Goal: Navigation & Orientation: Find specific page/section

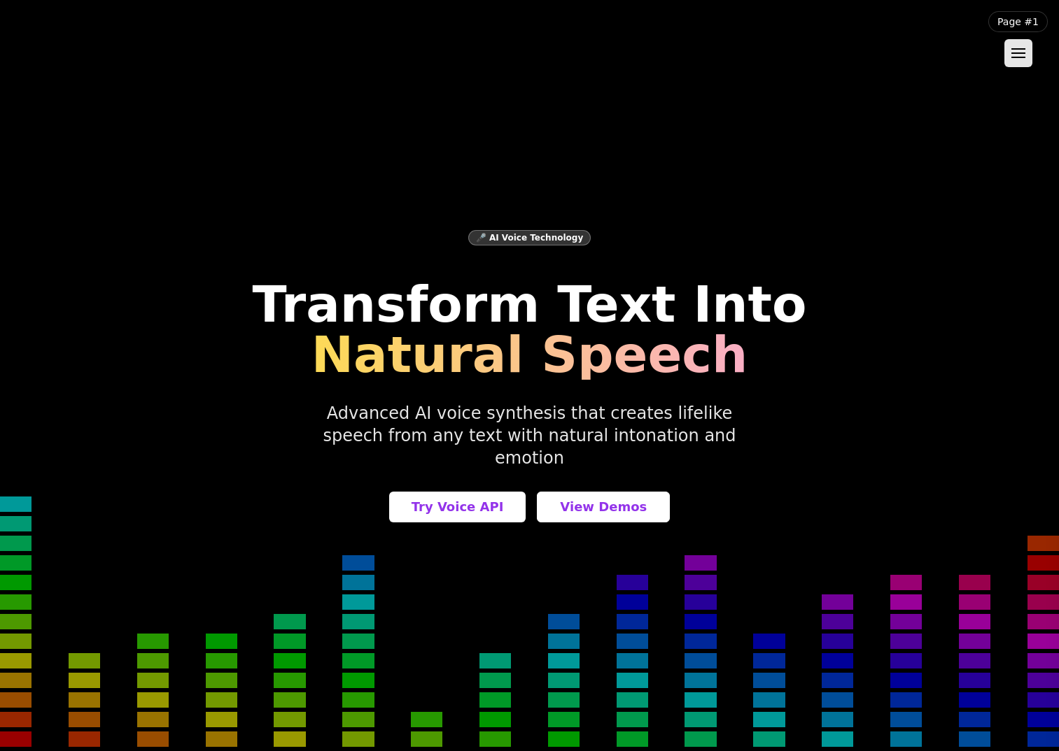
click at [602, 530] on div "🎤 AI Voice Technology Transform Text Into Natural Speech Advanced AI voice synt…" at bounding box center [530, 376] width 980 height 406
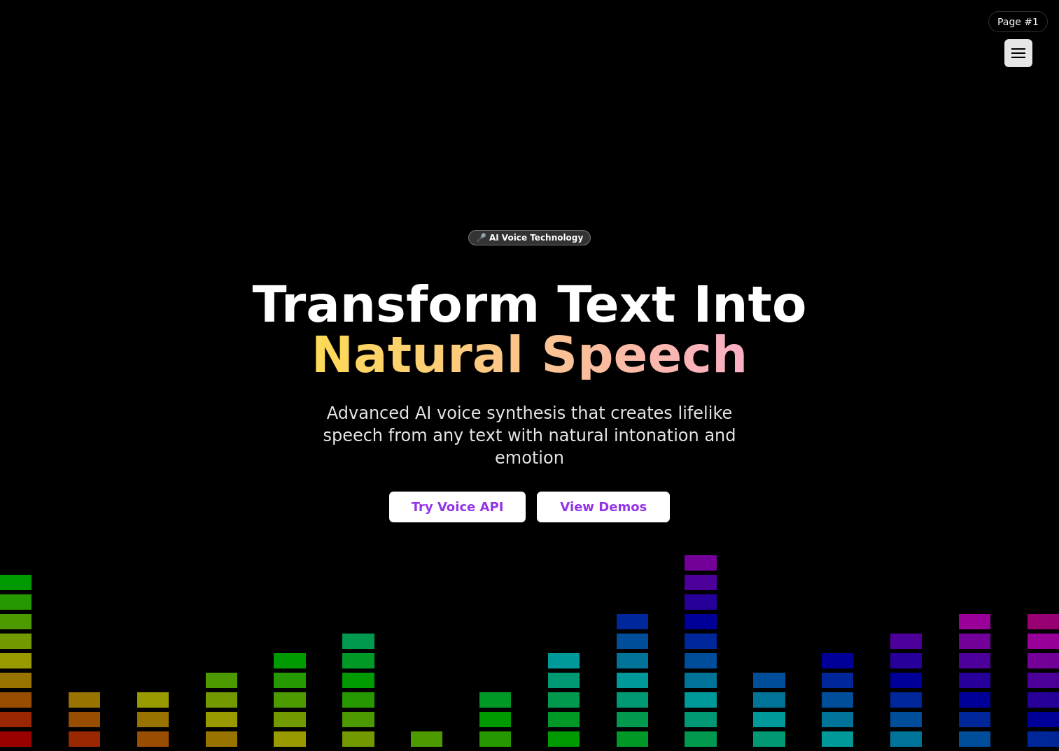
click at [455, 514] on div "🎤 AI Voice Technology Transform Text Into Natural Speech Advanced AI voice synt…" at bounding box center [530, 376] width 980 height 406
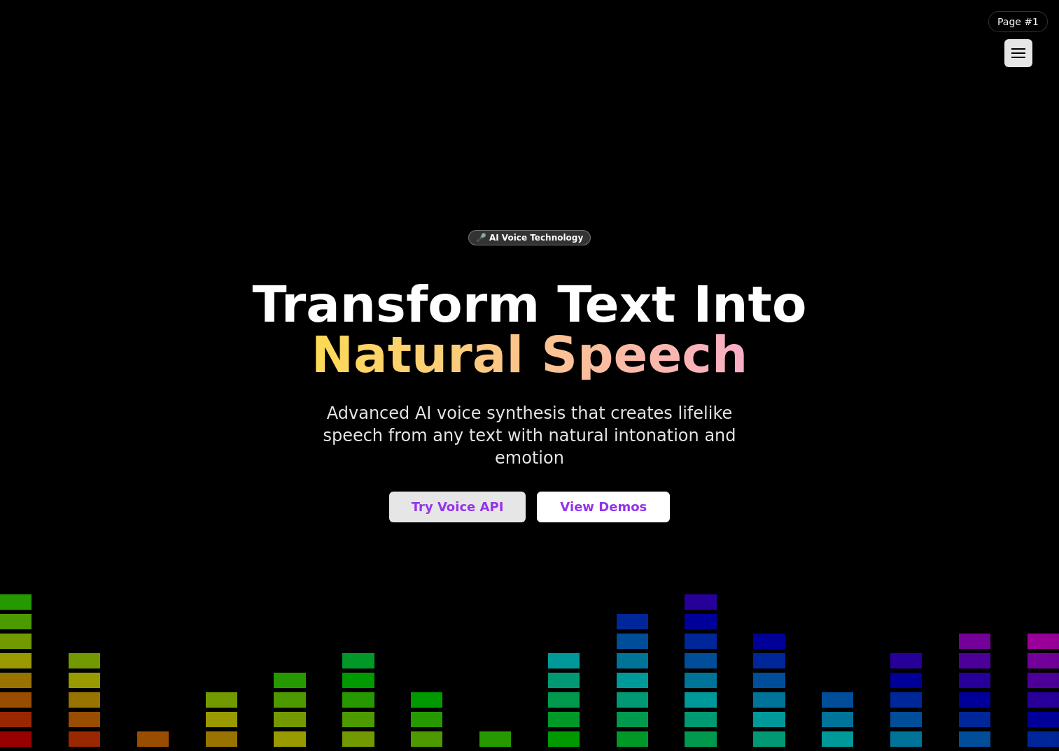
click at [456, 509] on button "Try Voice API" at bounding box center [457, 507] width 137 height 31
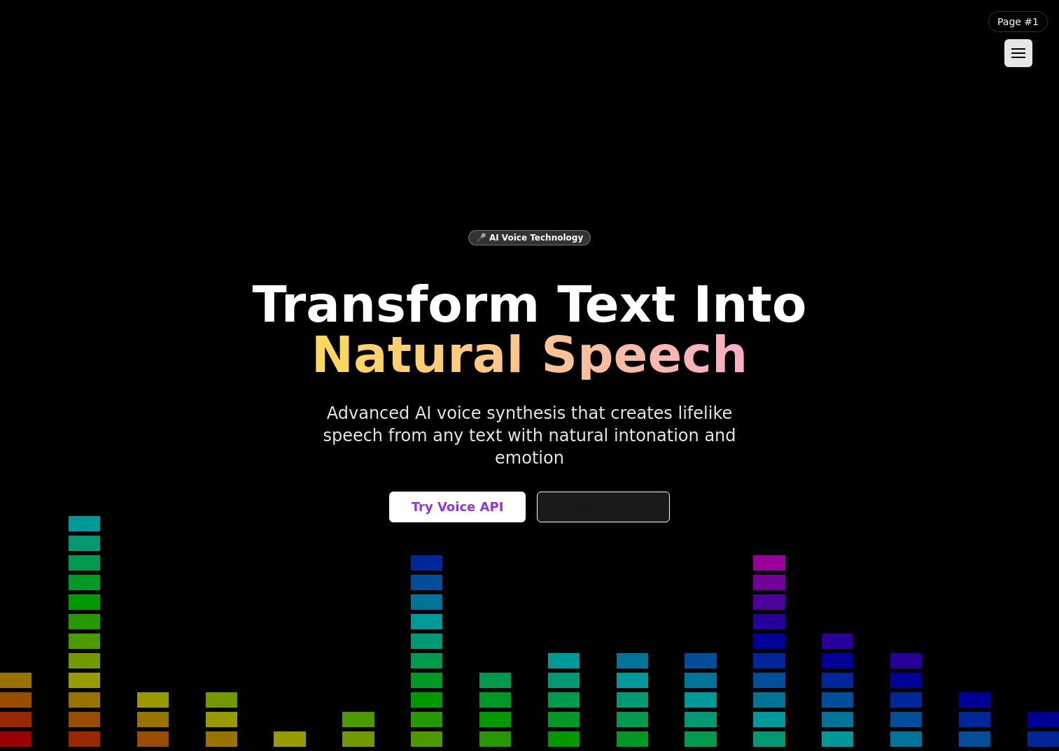
click at [626, 500] on button "View Demos" at bounding box center [603, 507] width 133 height 31
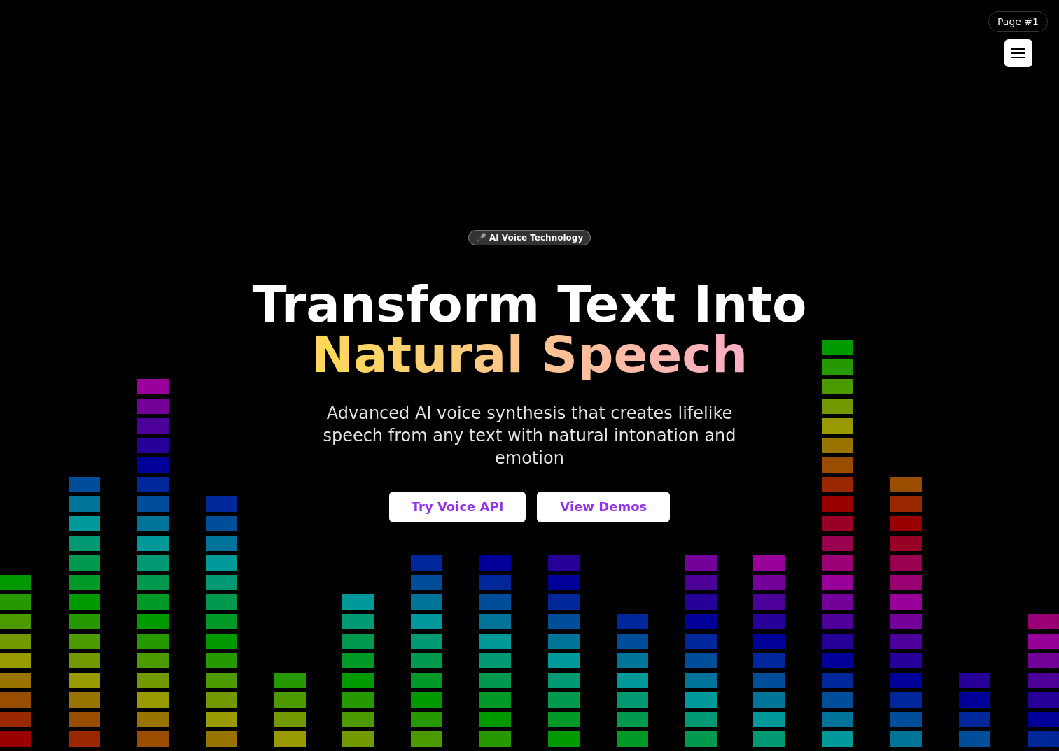
click at [1025, 49] on div at bounding box center [1018, 48] width 14 height 1
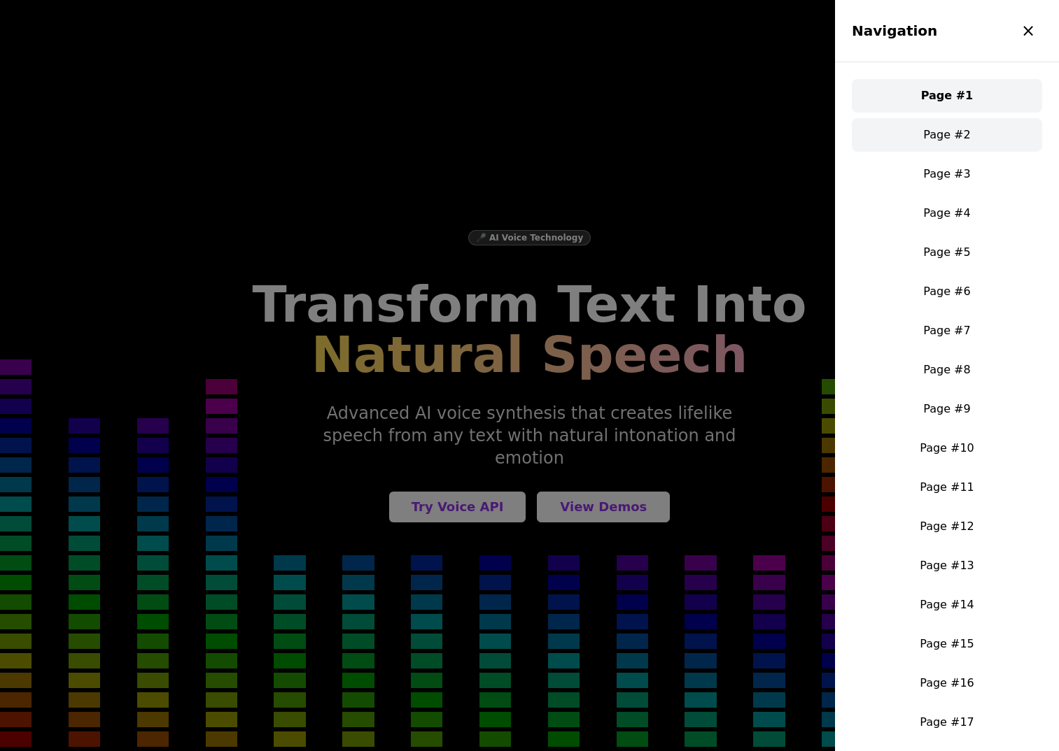
click at [949, 143] on link "Page #2" at bounding box center [947, 135] width 190 height 34
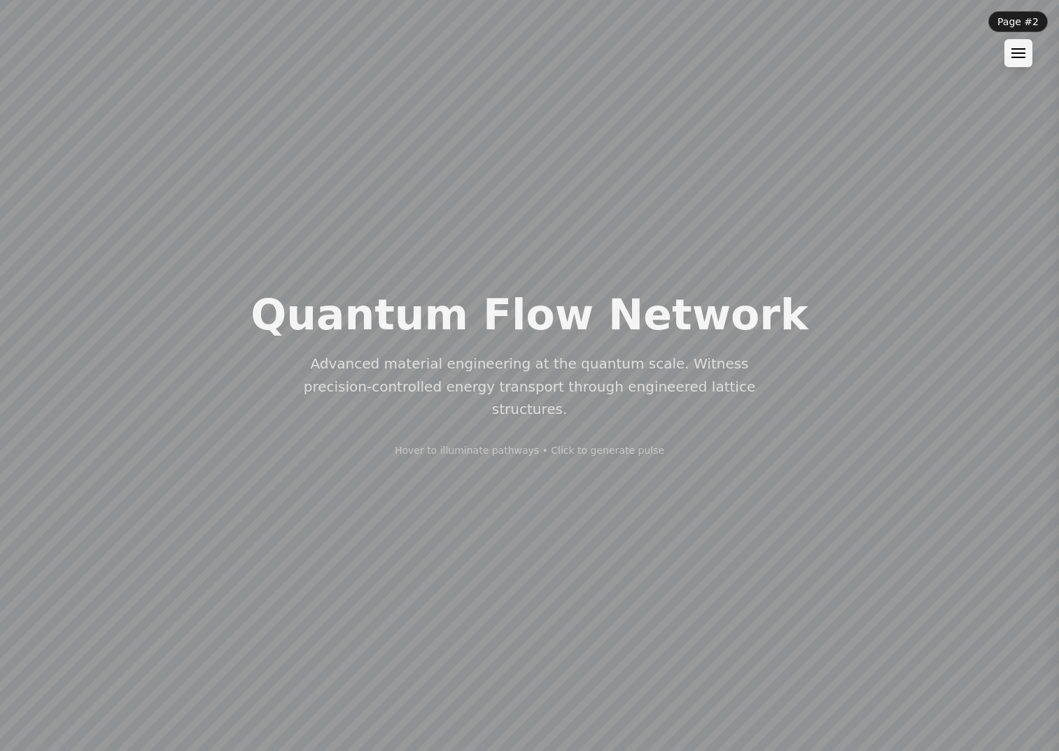
click at [1005, 59] on header "Page #2 Navigation × Page #1 Page #2 Page #3 Page #4 Page #5 Page #6 Page #7 Pa…" at bounding box center [1018, 39] width 82 height 78
click at [1011, 58] on button at bounding box center [1018, 53] width 28 height 28
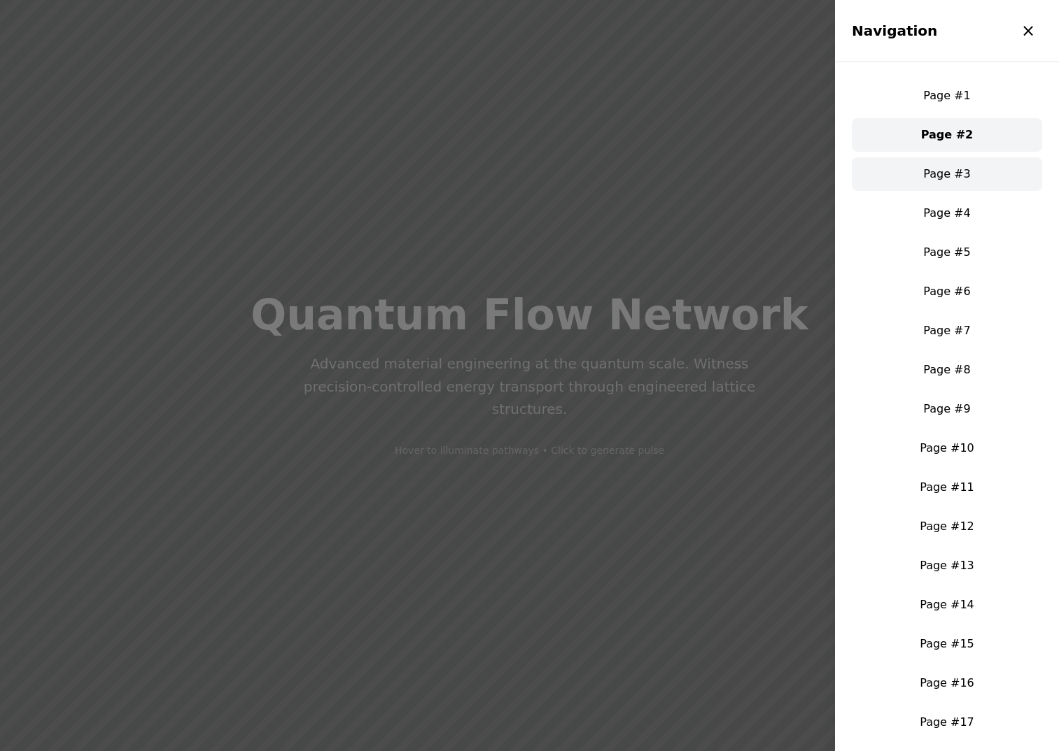
click at [949, 180] on link "Page #3" at bounding box center [947, 174] width 190 height 34
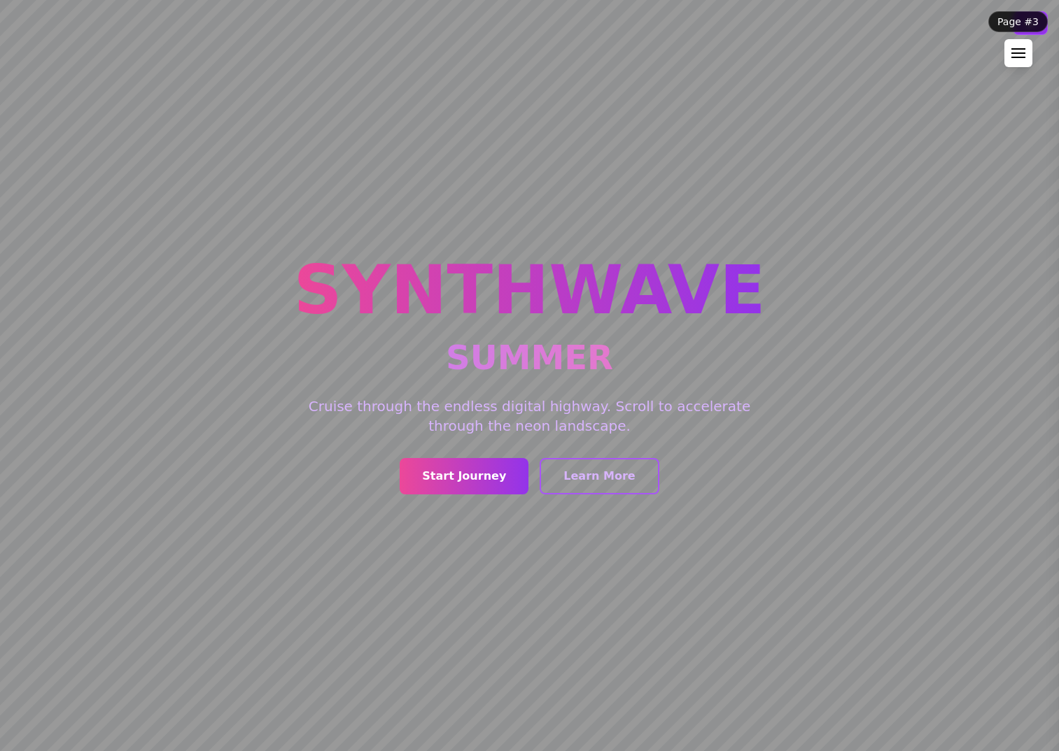
click at [1023, 52] on div at bounding box center [1018, 53] width 14 height 10
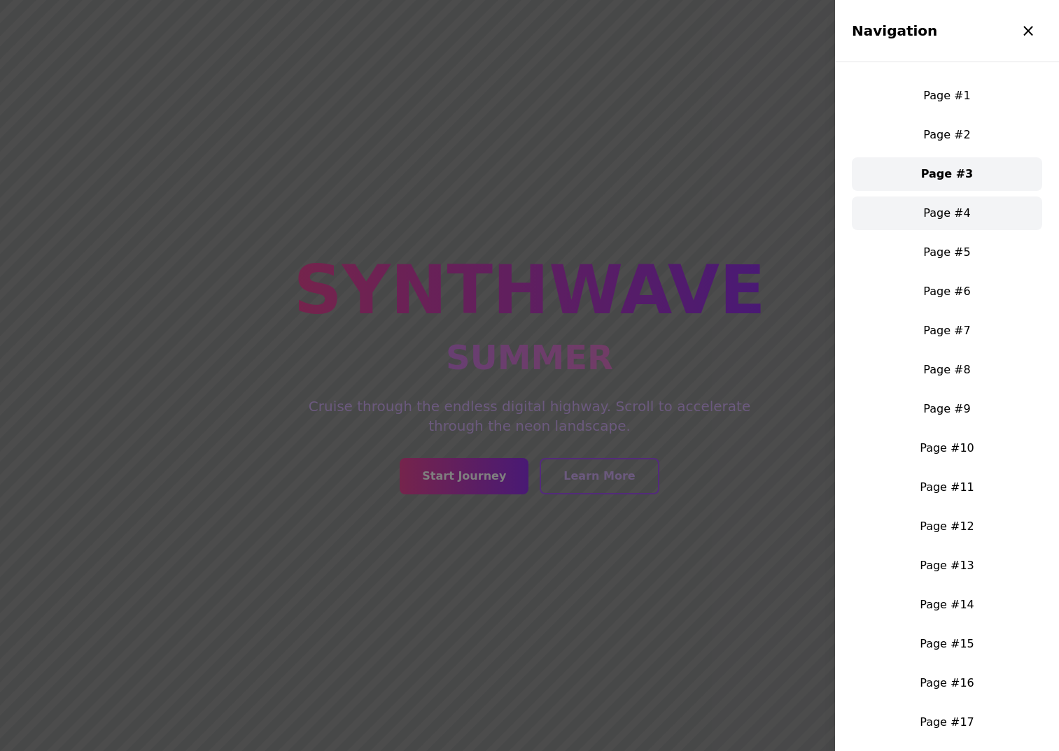
click at [954, 214] on link "Page #4" at bounding box center [947, 214] width 190 height 34
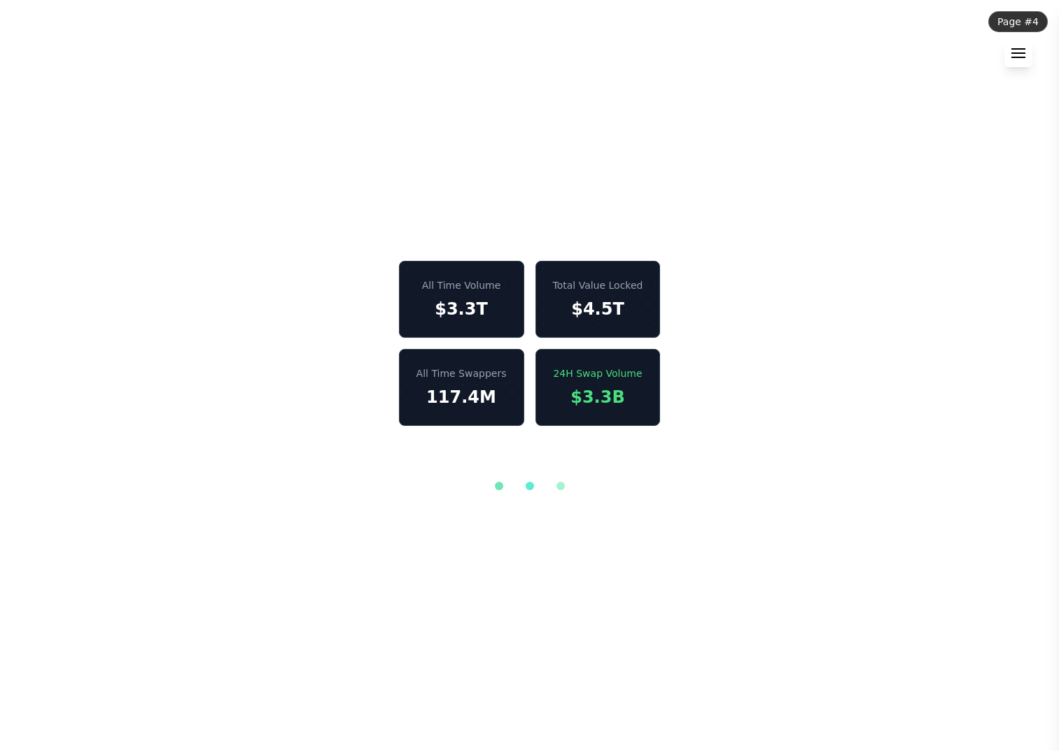
click at [508, 478] on div "All Time Volume $3.3T Total Value Locked $4.5T All Time Swappers 117.4M 24H Swa…" at bounding box center [530, 375] width 980 height 229
click at [541, 488] on div at bounding box center [529, 486] width 935 height 8
click at [583, 483] on div at bounding box center [529, 486] width 935 height 8
click at [1026, 54] on button at bounding box center [1018, 53] width 28 height 28
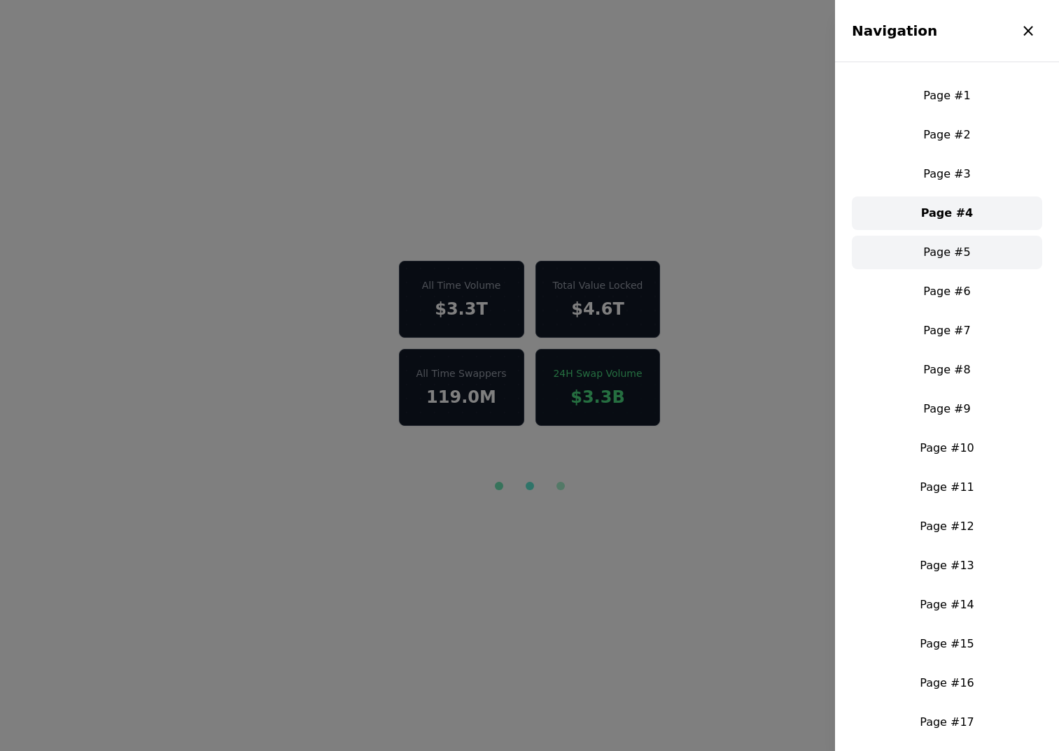
click at [950, 255] on link "Page #5" at bounding box center [947, 253] width 190 height 34
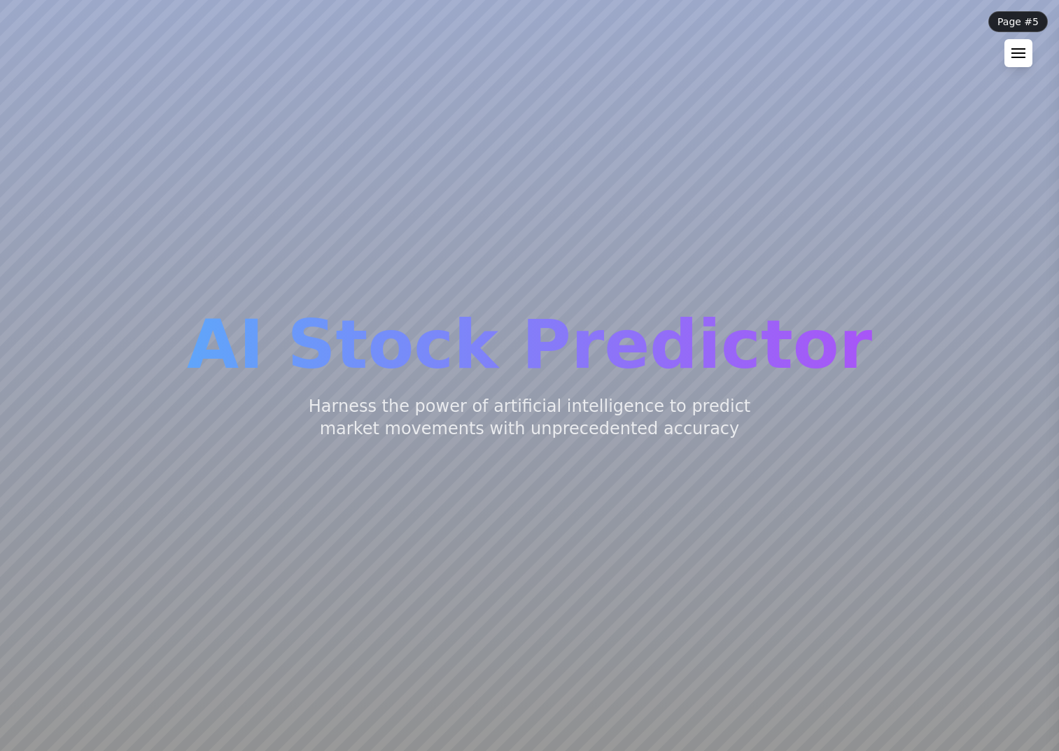
click at [1016, 63] on button at bounding box center [1018, 53] width 28 height 28
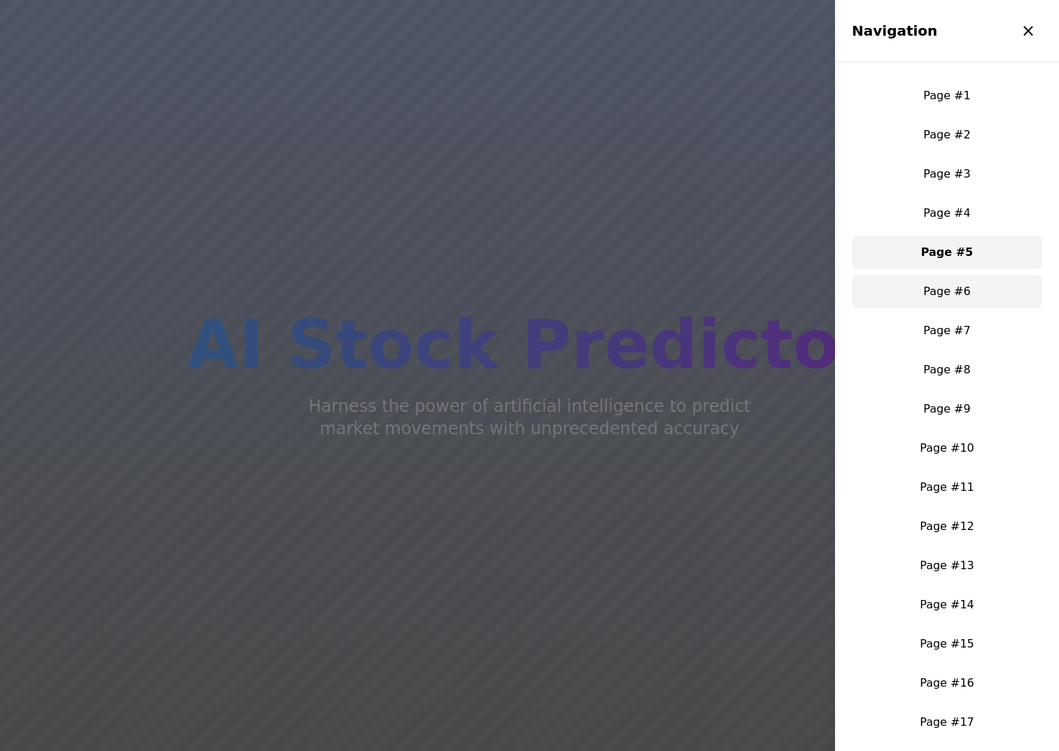
click at [940, 291] on link "Page #6" at bounding box center [947, 292] width 190 height 34
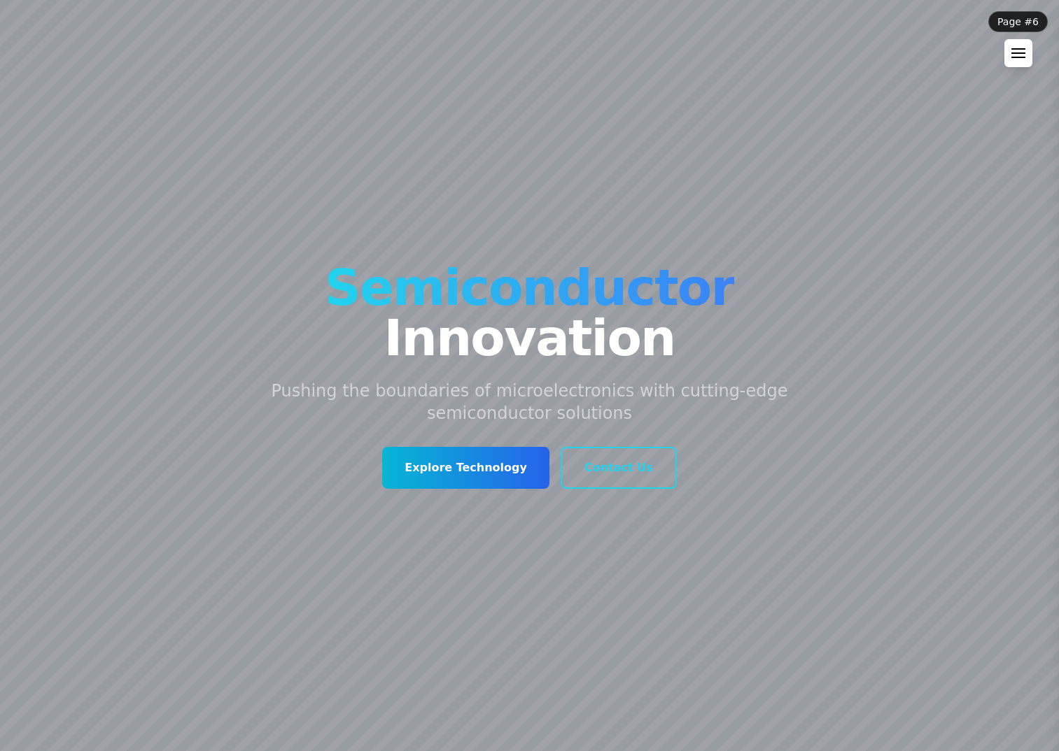
click at [1019, 57] on div at bounding box center [1018, 53] width 14 height 10
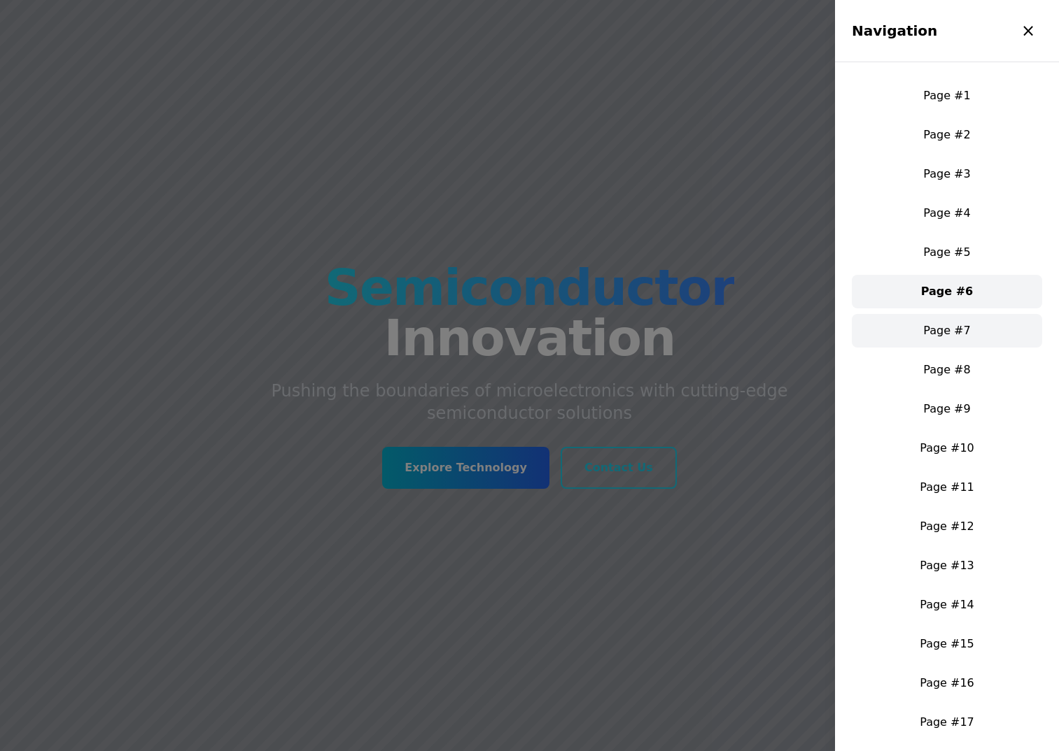
click at [928, 320] on link "Page #7" at bounding box center [947, 331] width 190 height 34
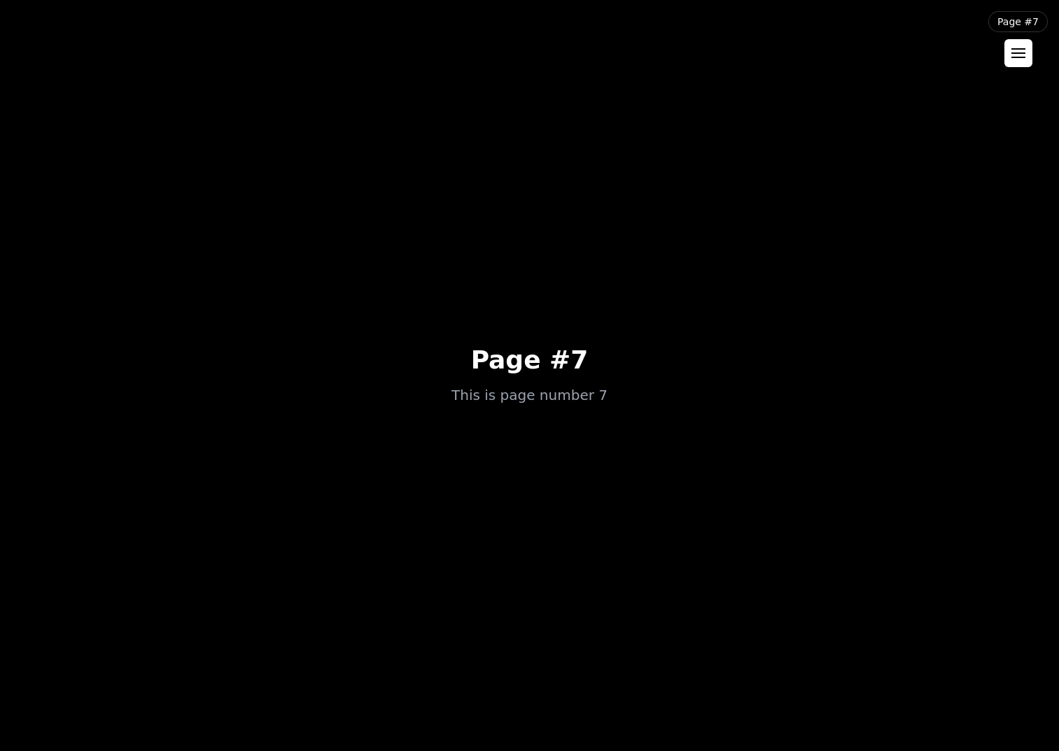
click at [1025, 45] on button at bounding box center [1018, 53] width 28 height 28
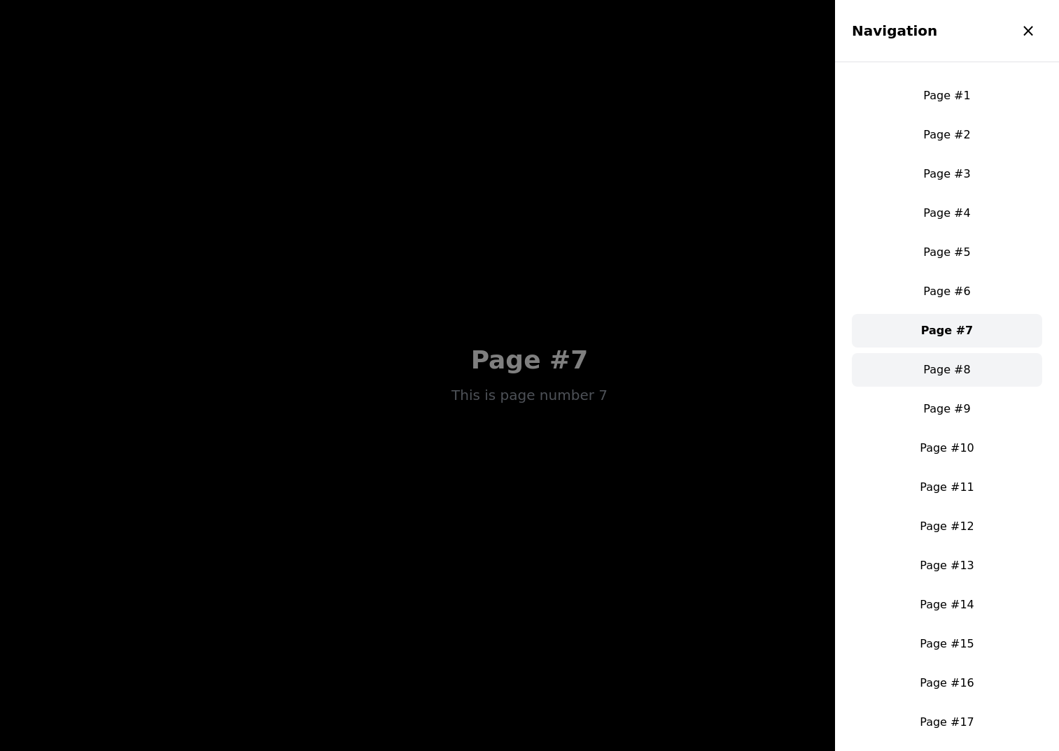
click at [900, 373] on link "Page #8" at bounding box center [947, 370] width 190 height 34
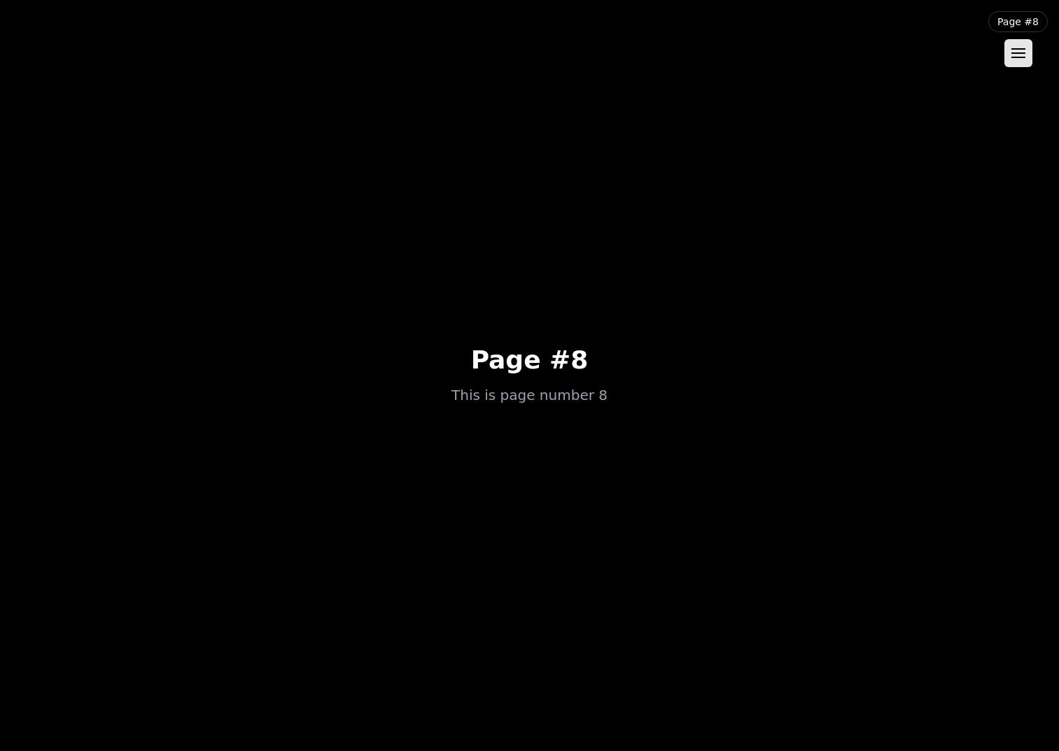
click at [1010, 40] on button at bounding box center [1018, 53] width 28 height 28
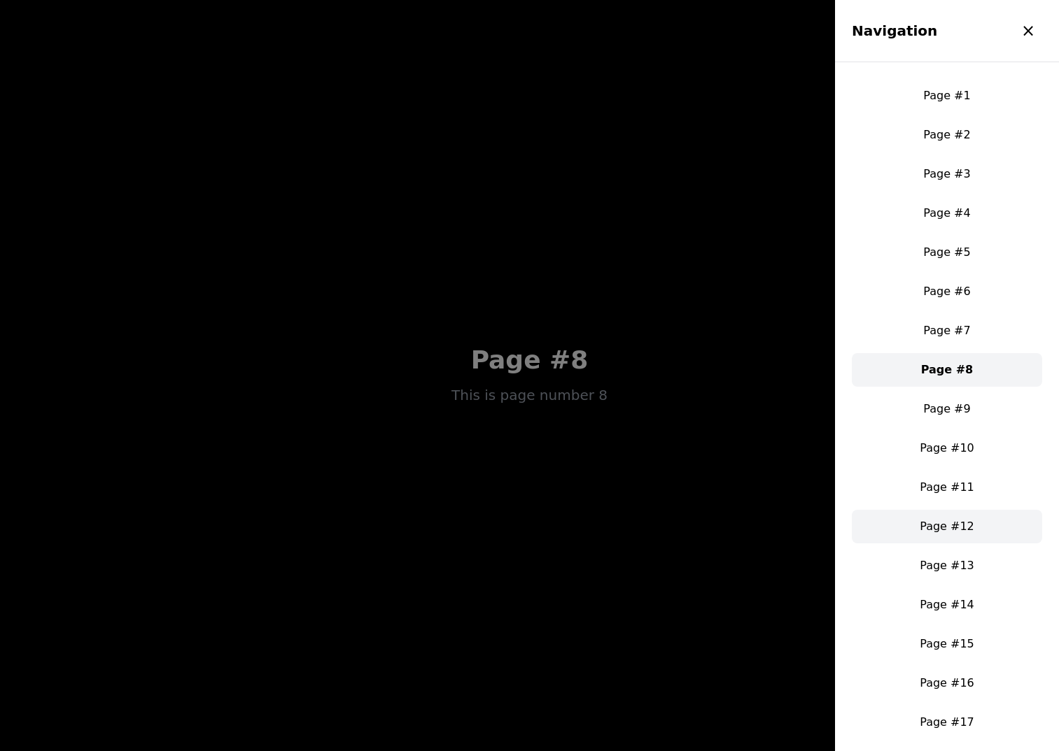
click at [960, 523] on link "Page #12" at bounding box center [947, 527] width 190 height 34
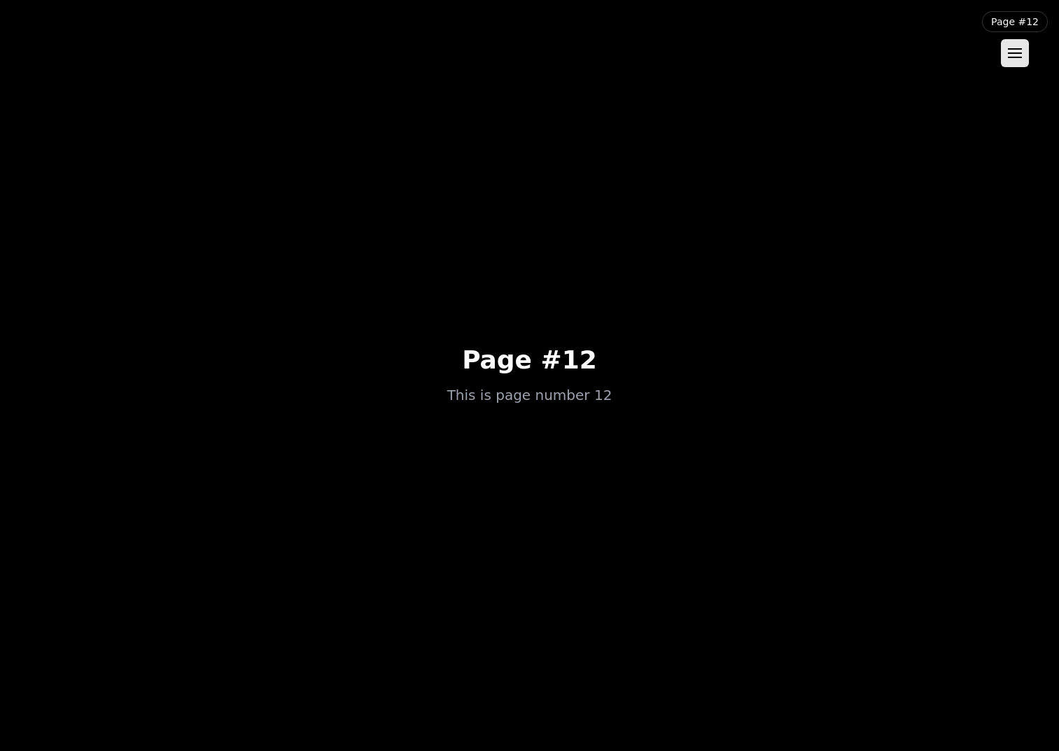
click at [799, 692] on main "Page #12 This is page number 12" at bounding box center [529, 375] width 1059 height 751
